Goal: Task Accomplishment & Management: Manage account settings

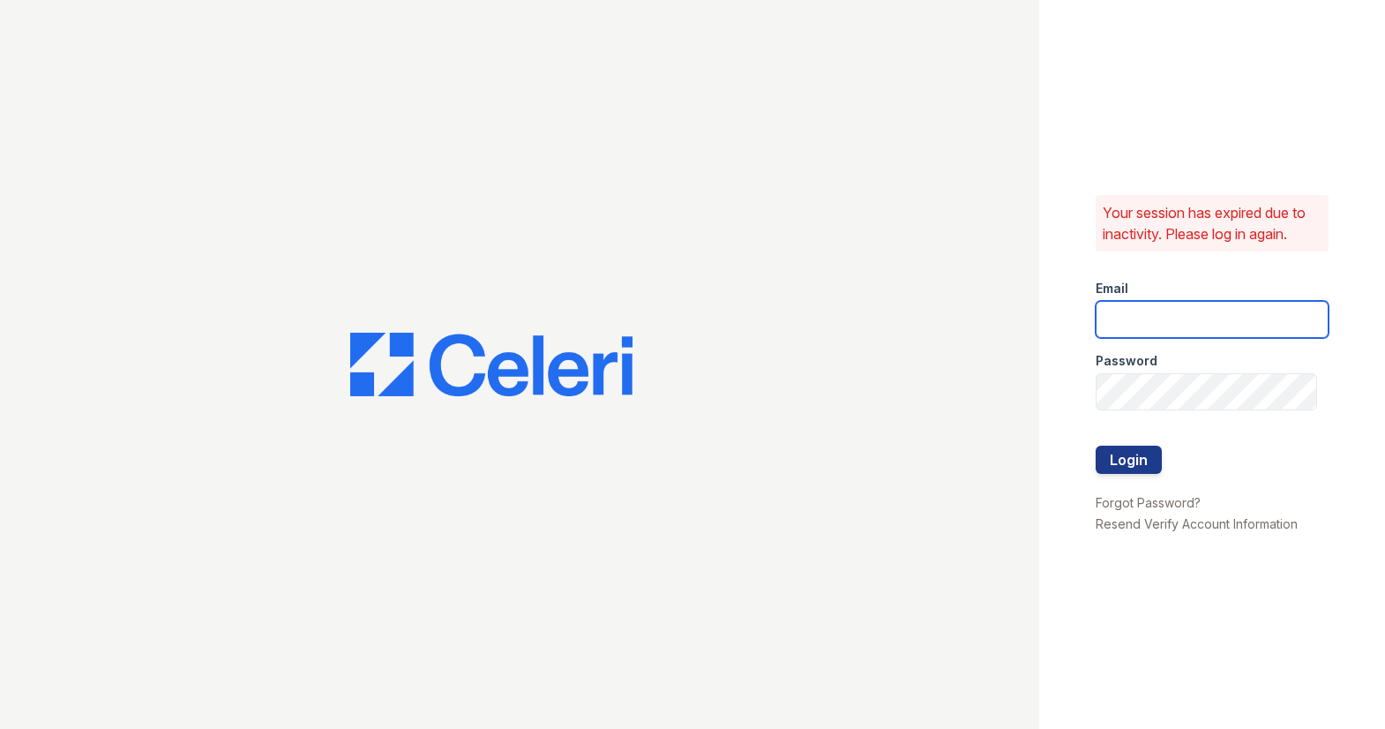
click at [1210, 325] on input "email" at bounding box center [1212, 319] width 234 height 37
type input "arrivehollywood@trinity-pm.com"
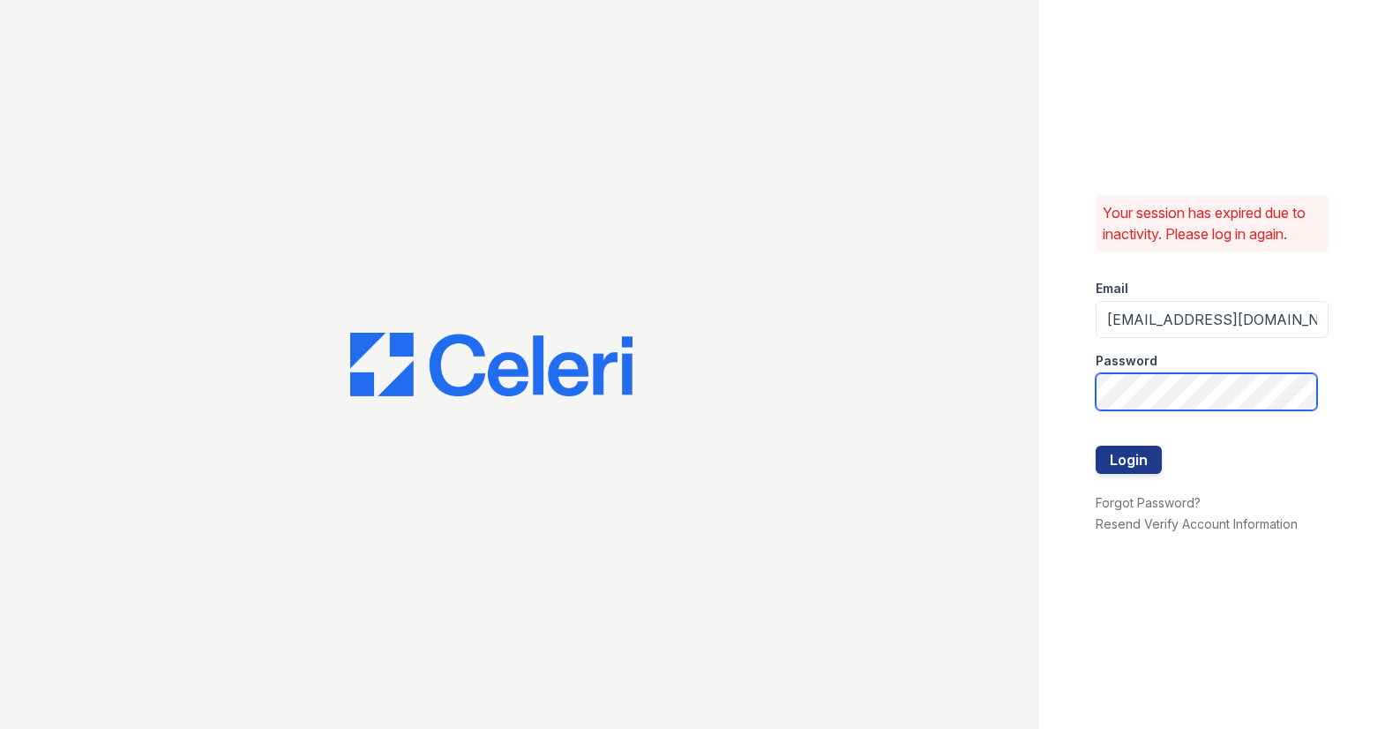
click at [1095, 445] on button "Login" at bounding box center [1128, 459] width 66 height 28
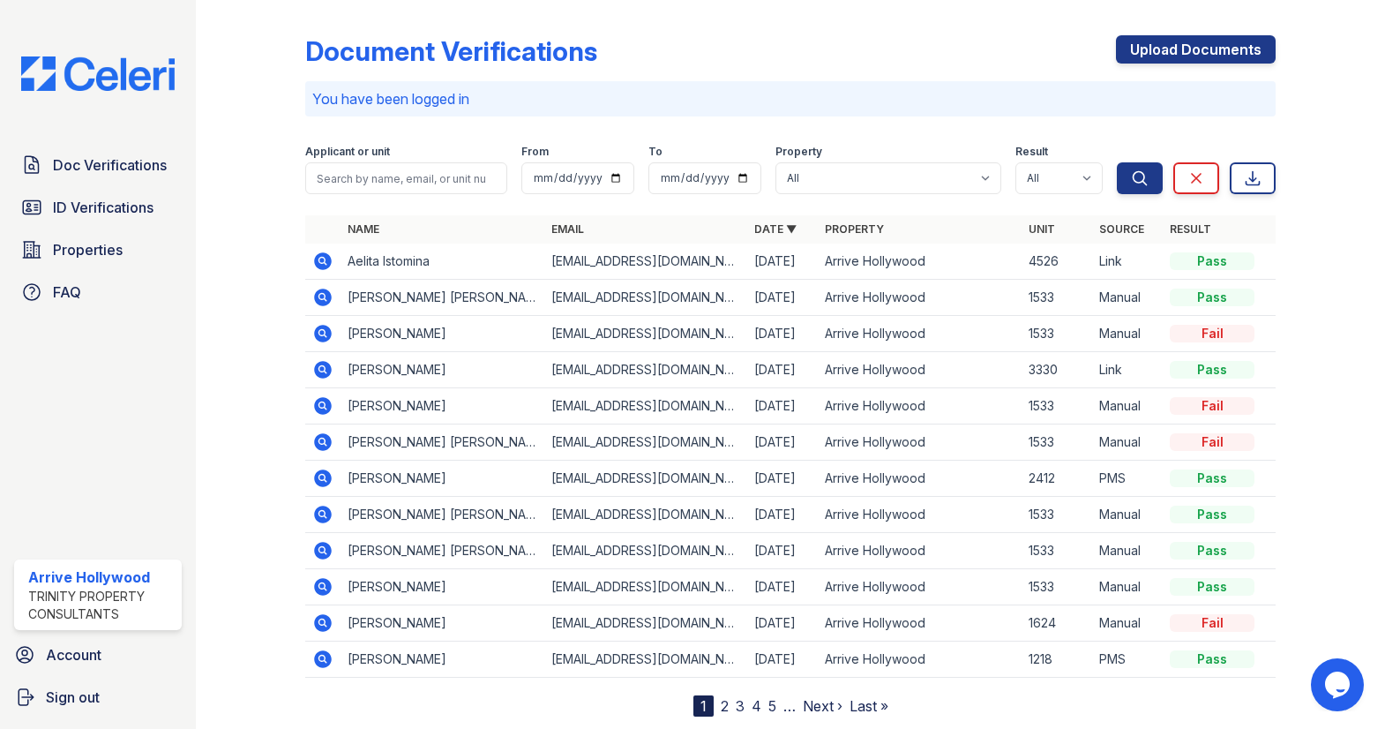
click at [323, 370] on icon at bounding box center [322, 369] width 21 height 21
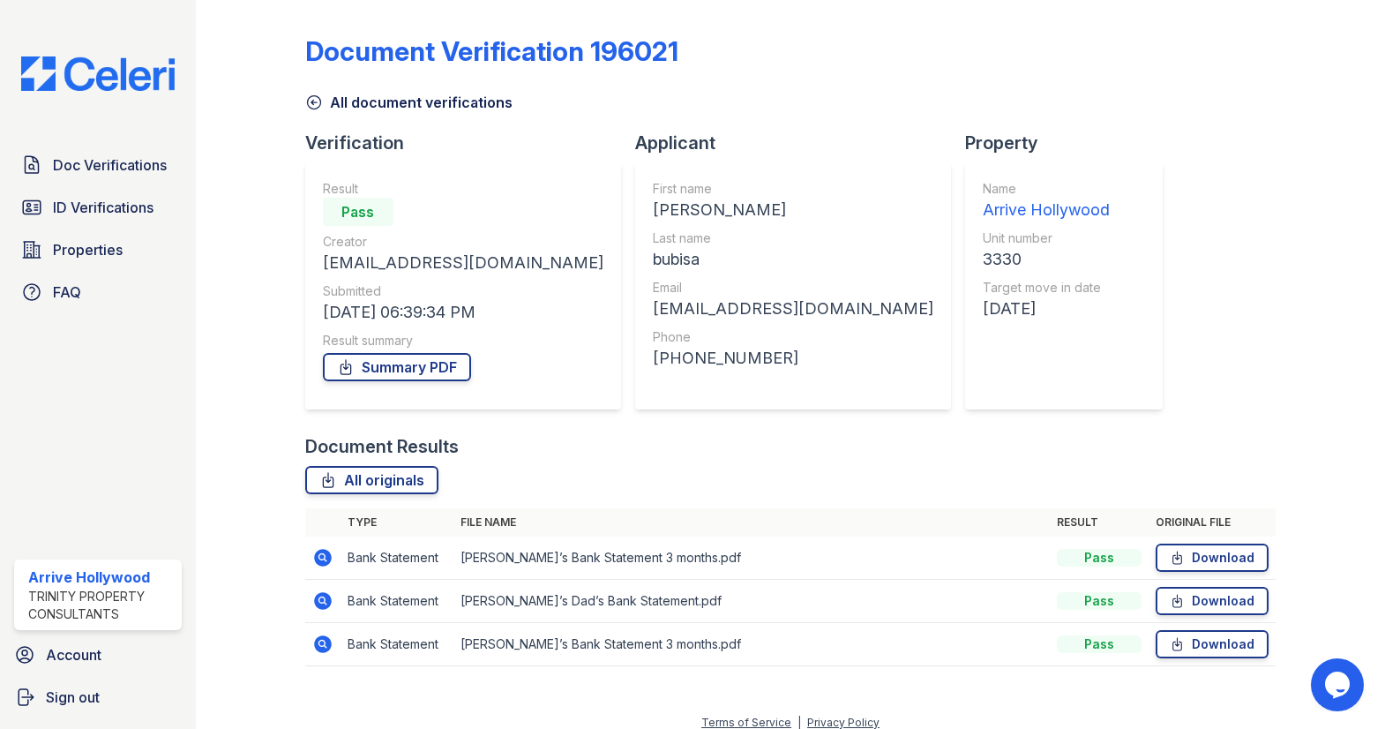
click at [316, 603] on icon at bounding box center [323, 601] width 18 height 18
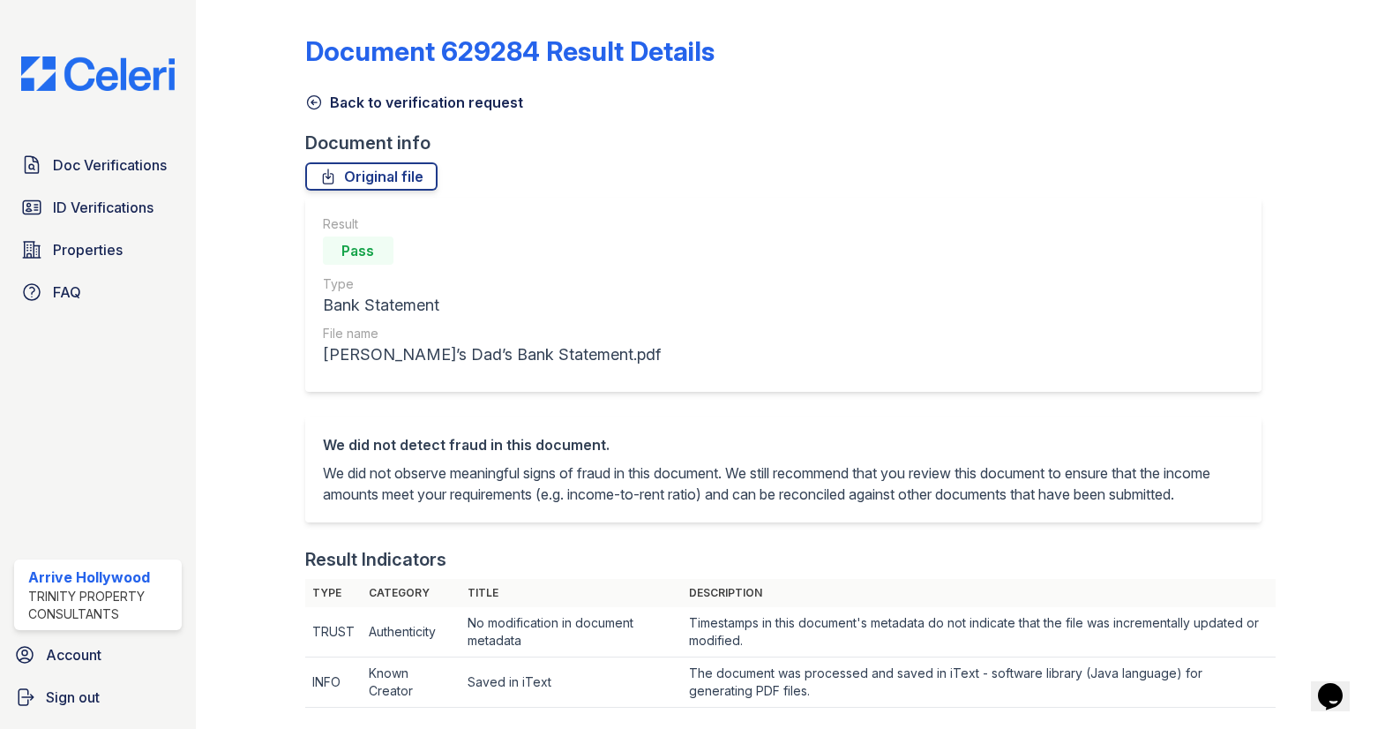
click at [316, 96] on icon at bounding box center [314, 102] width 18 height 18
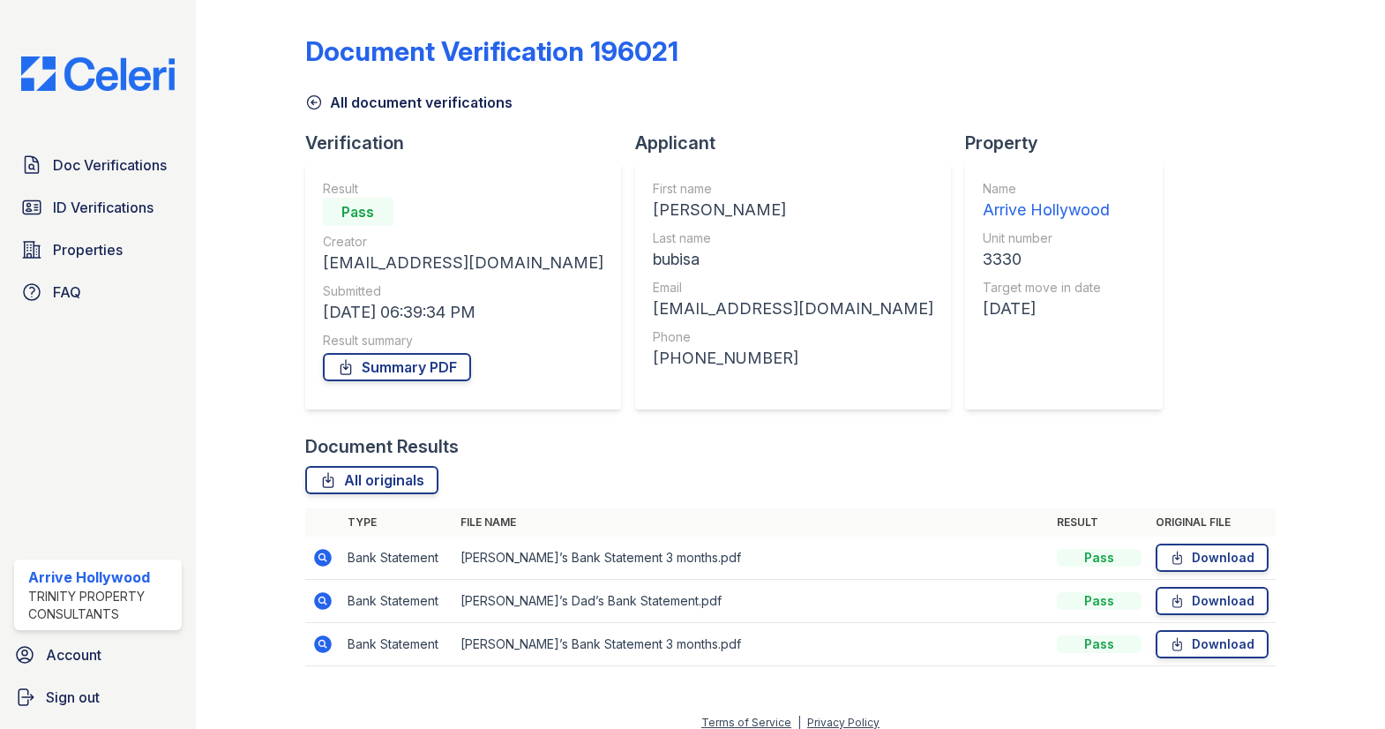
click at [333, 556] on td at bounding box center [322, 557] width 35 height 43
click at [321, 557] on icon at bounding box center [322, 557] width 21 height 21
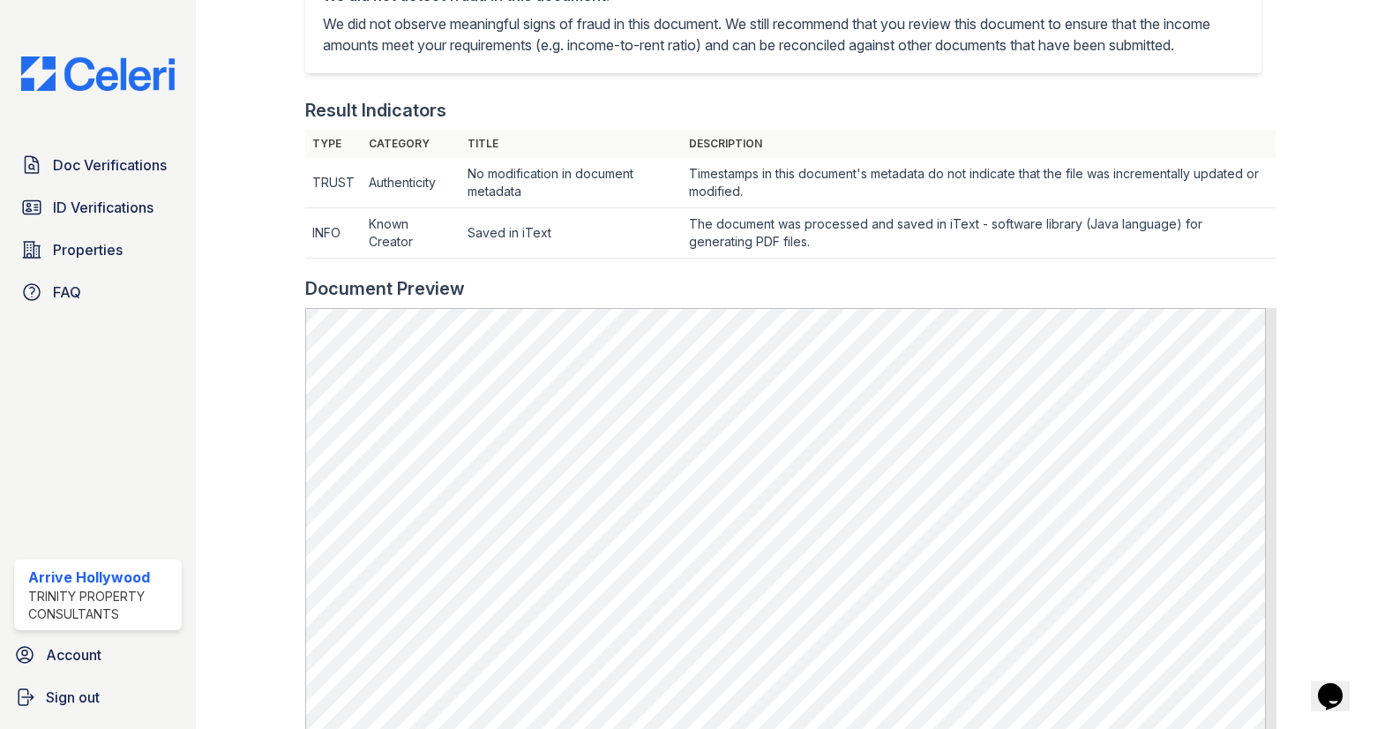
scroll to position [641, 0]
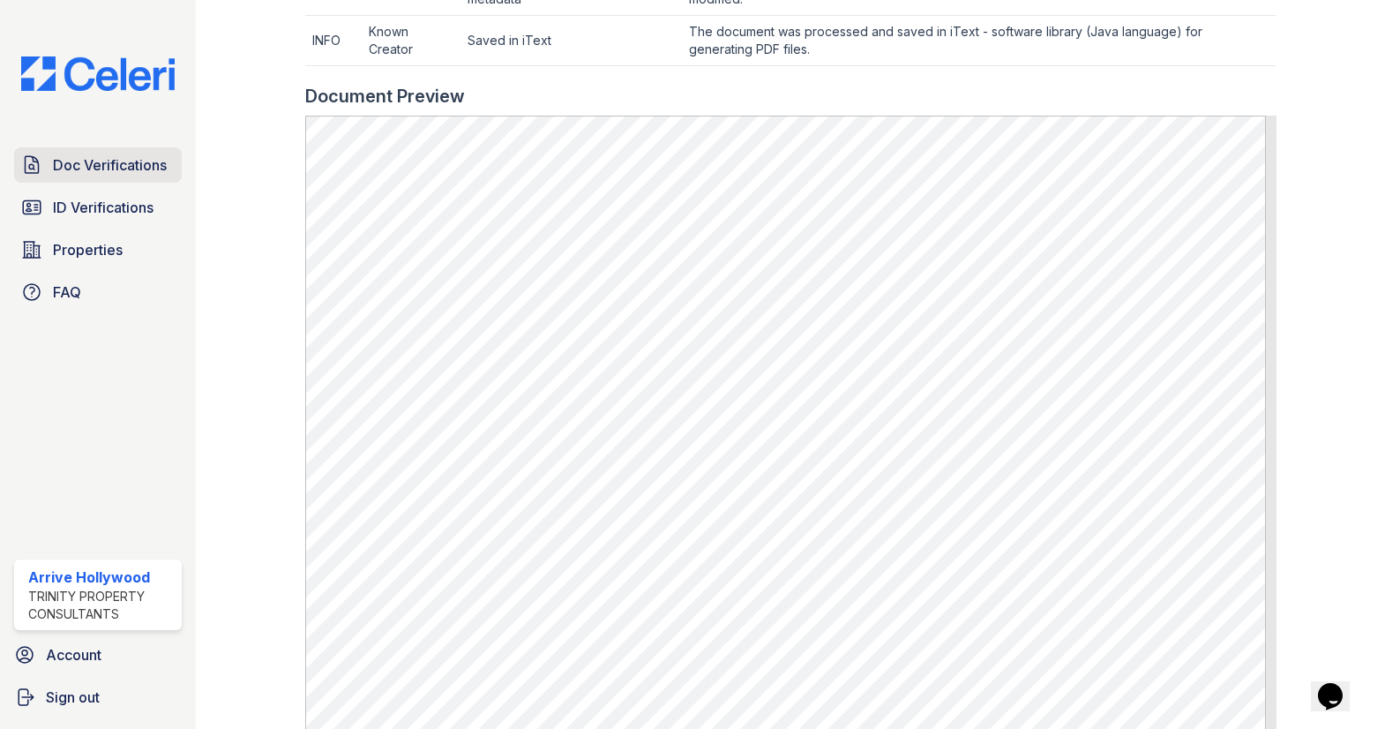
click at [94, 170] on span "Doc Verifications" at bounding box center [110, 164] width 114 height 21
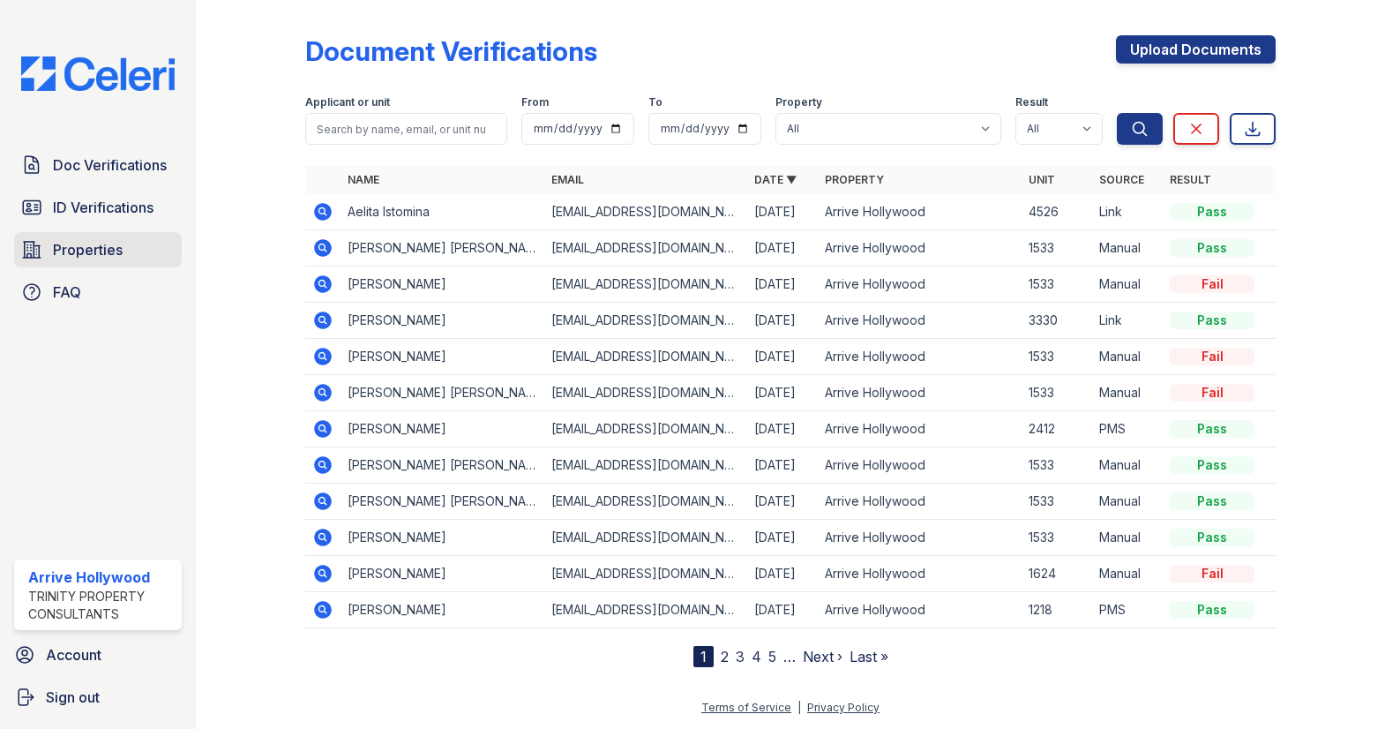
click at [89, 250] on span "Properties" at bounding box center [88, 249] width 70 height 21
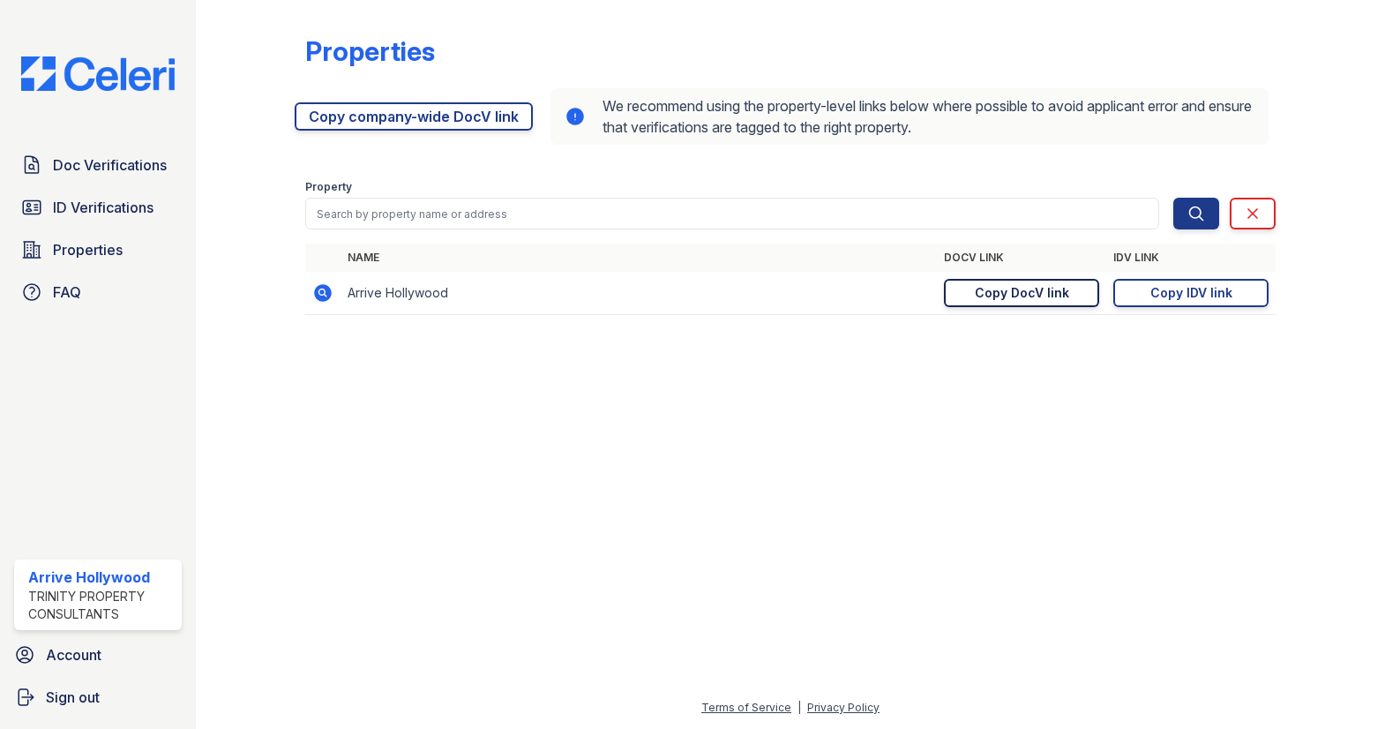
click at [995, 293] on div "Copy DocV link" at bounding box center [1022, 293] width 94 height 18
click at [83, 155] on span "Doc Verifications" at bounding box center [110, 164] width 114 height 21
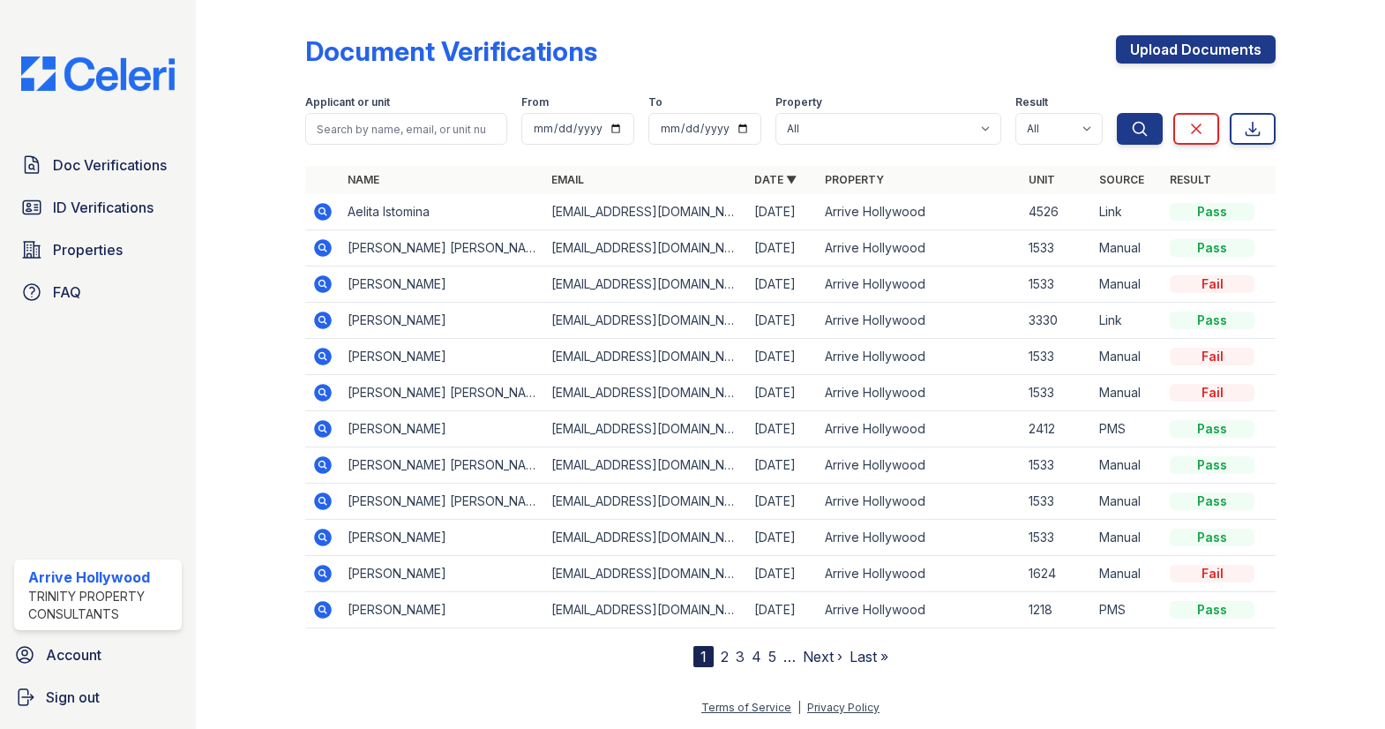
click at [318, 319] on icon at bounding box center [322, 320] width 21 height 21
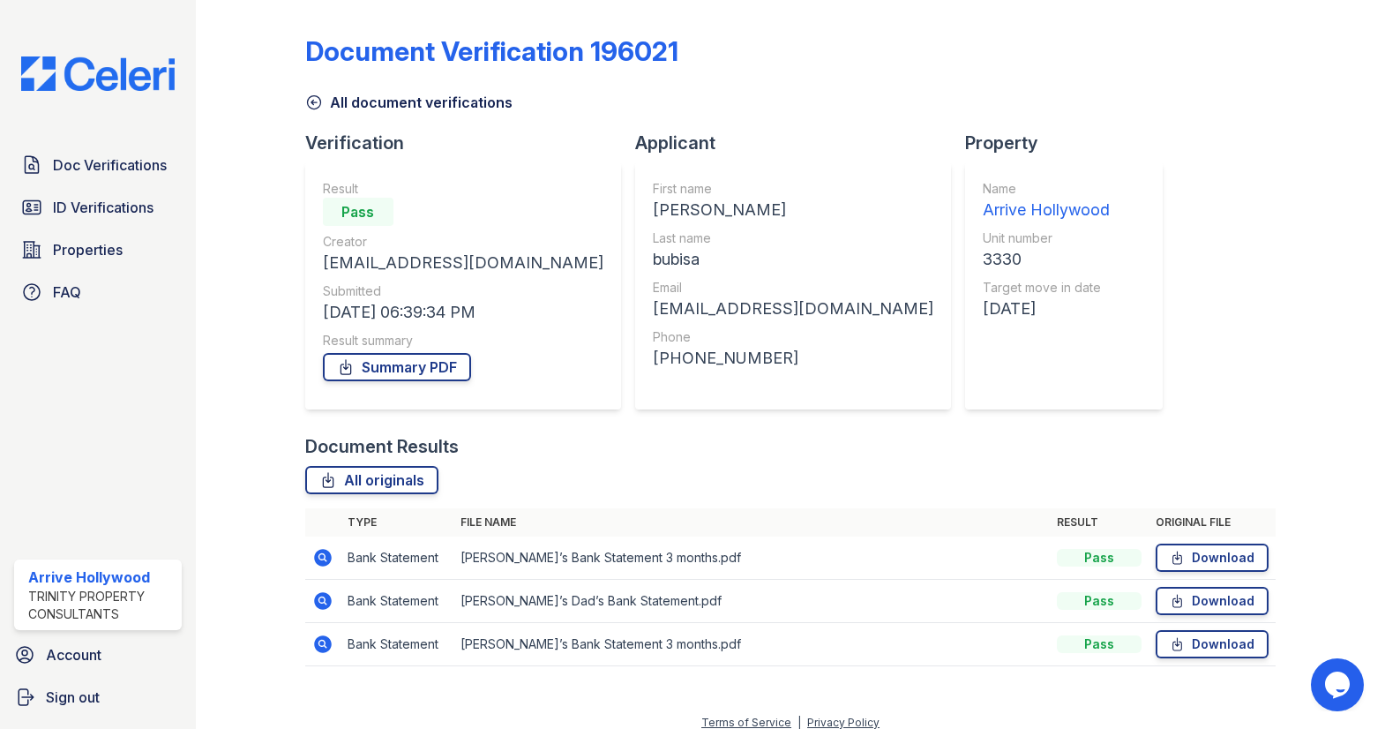
scroll to position [14, 0]
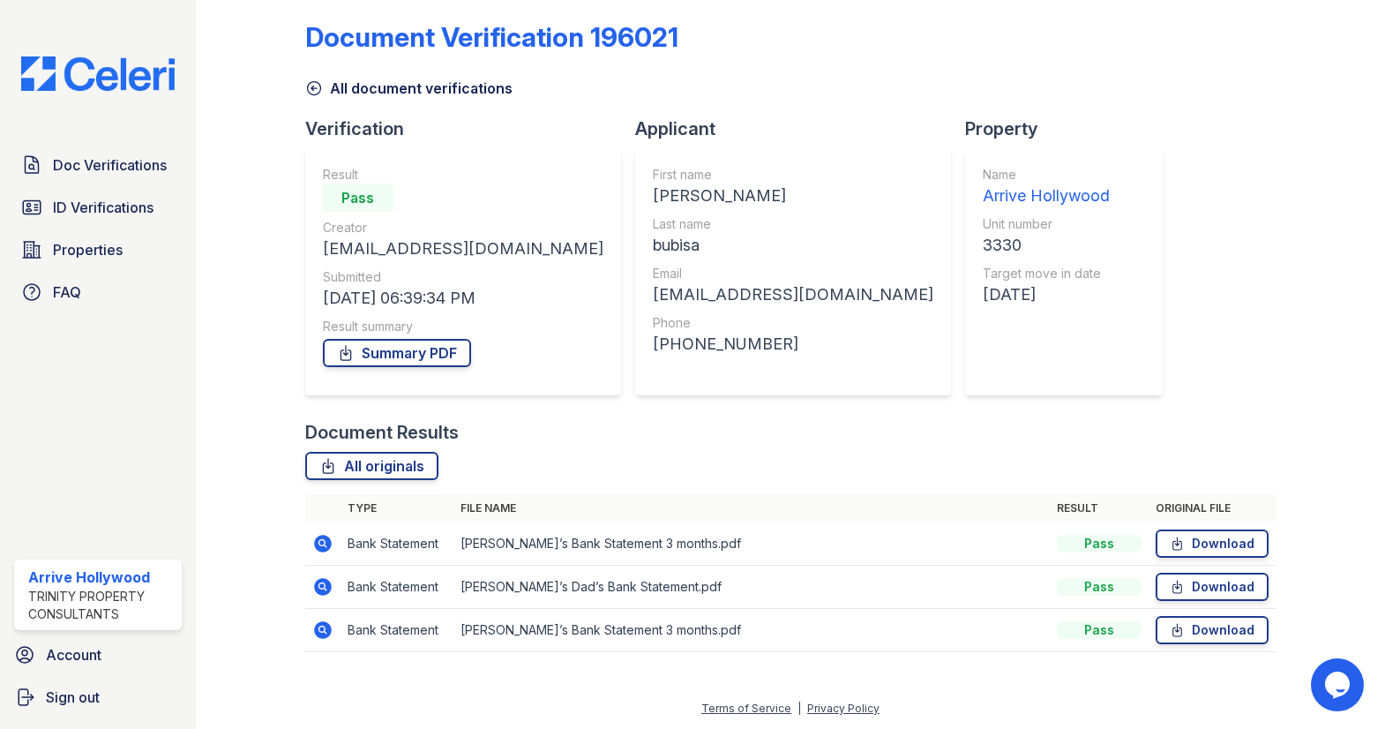
click at [321, 590] on icon at bounding box center [323, 587] width 18 height 18
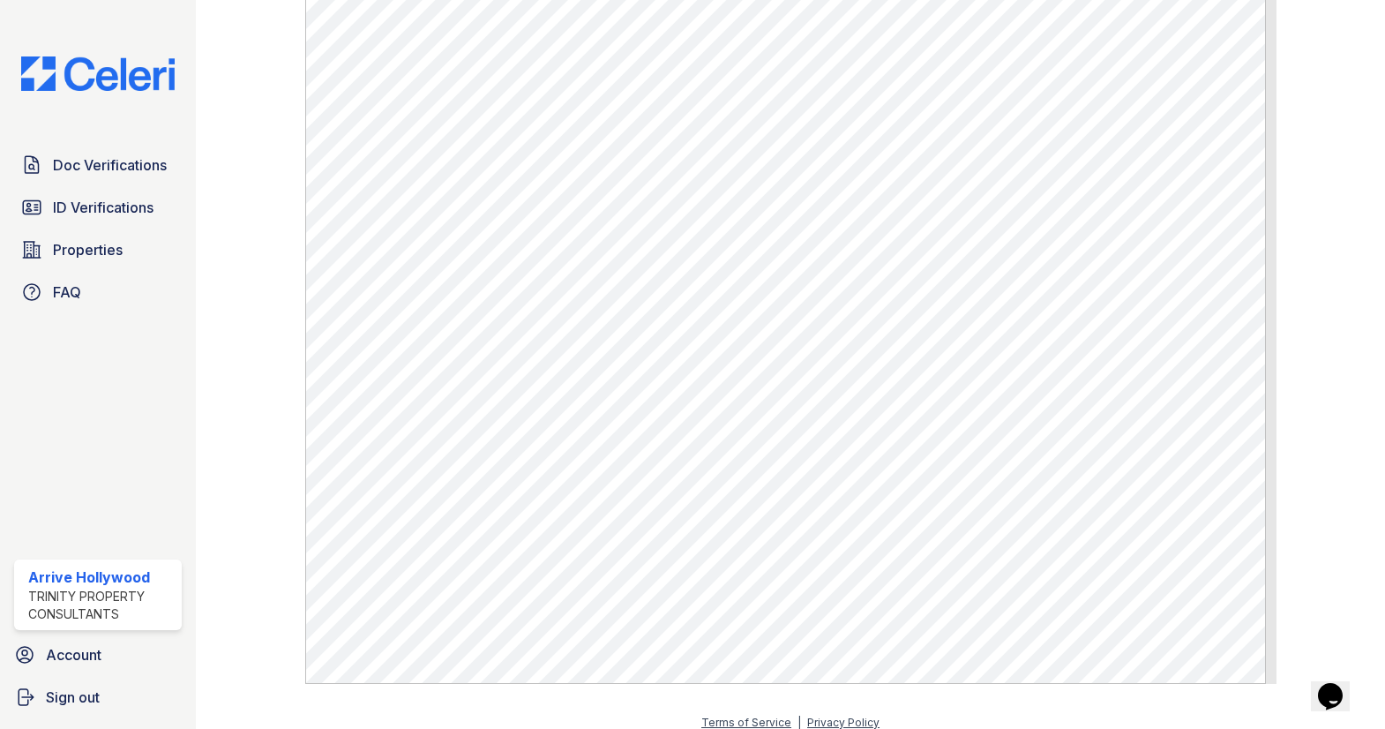
scroll to position [838, 0]
